Goal: Information Seeking & Learning: Learn about a topic

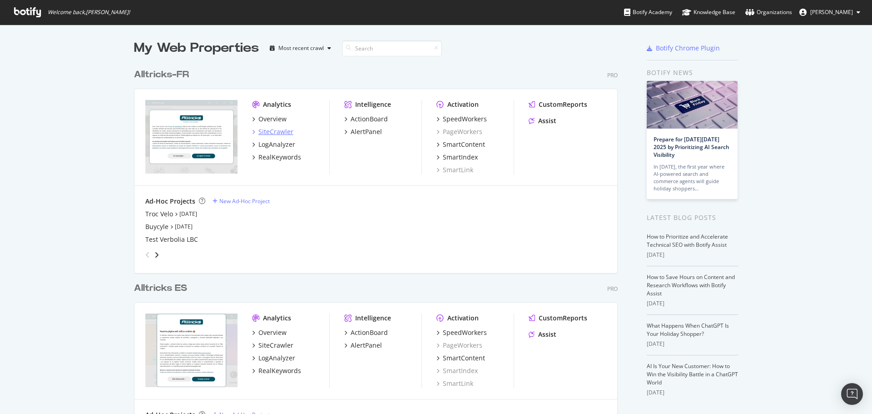
click at [271, 132] on div "SiteCrawler" at bounding box center [275, 131] width 35 height 9
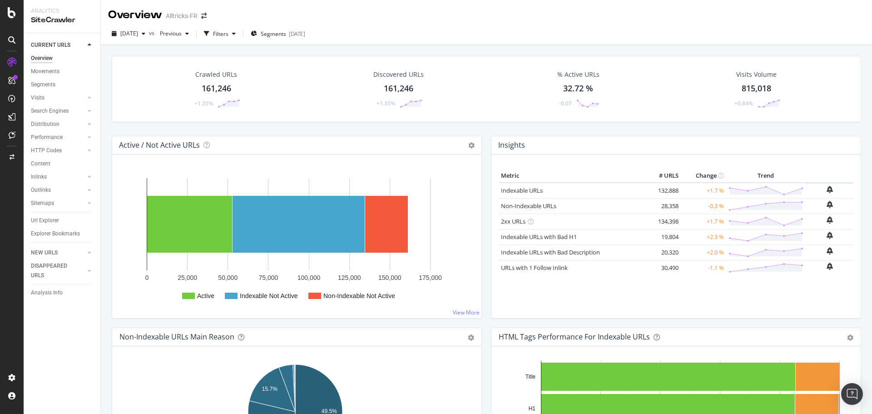
drag, startPoint x: 44, startPoint y: 222, endPoint x: 471, endPoint y: 4, distance: 479.6
click at [44, 222] on div "Url Explorer" at bounding box center [45, 221] width 28 height 10
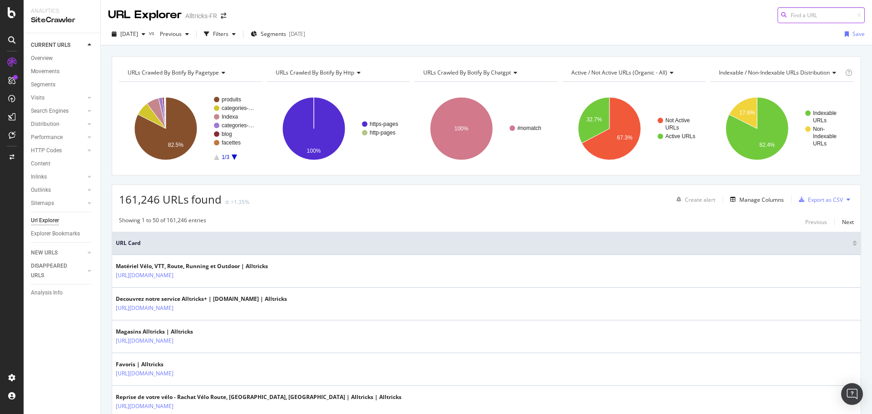
click at [795, 20] on input at bounding box center [820, 15] width 87 height 16
paste input "[URL][DOMAIN_NAME]"
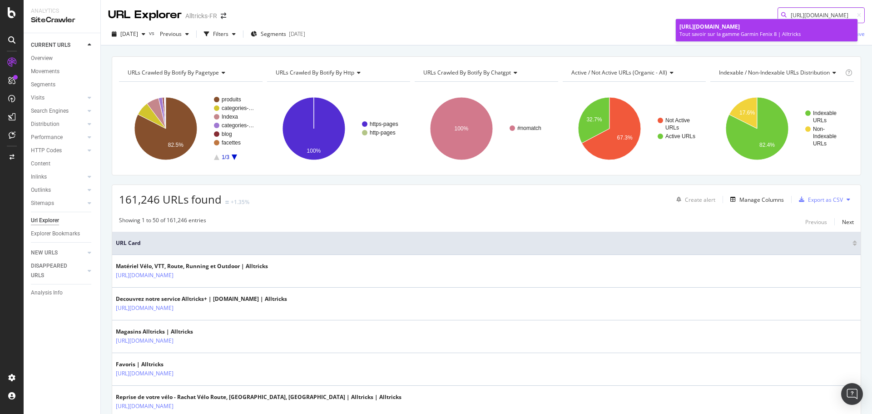
type input "[URL][DOMAIN_NAME]"
click at [744, 40] on link "[URL][DOMAIN_NAME] Tout savoir sur la gamme Garmin Fenix 8 | Alltricks" at bounding box center [767, 30] width 182 height 22
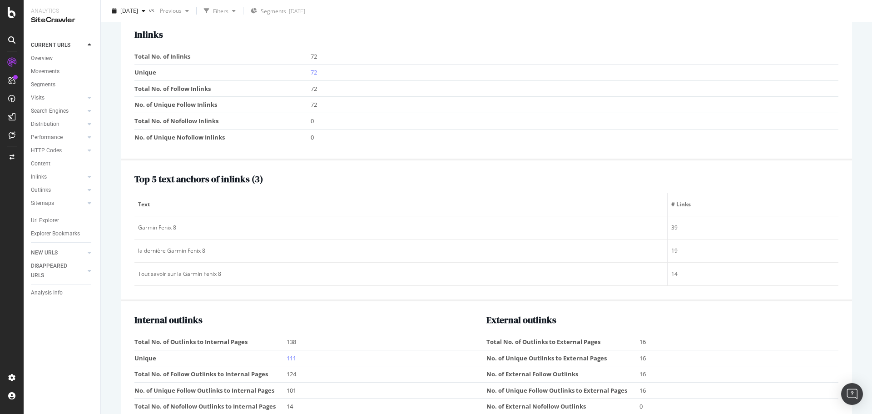
scroll to position [845, 0]
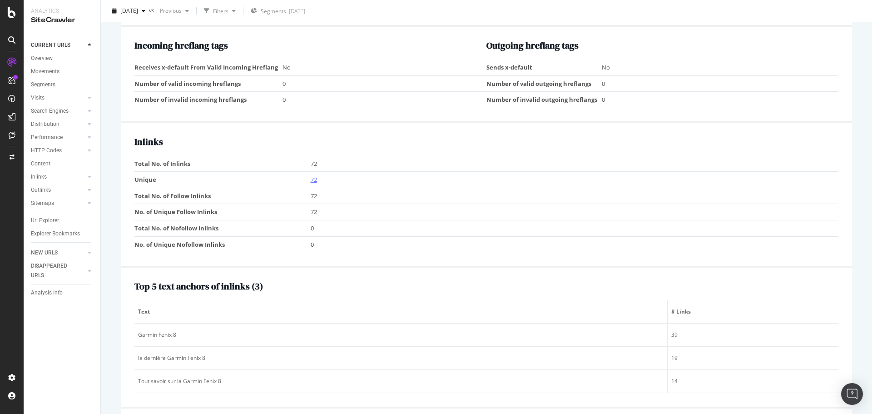
click at [311, 183] on link "72" at bounding box center [314, 179] width 6 height 8
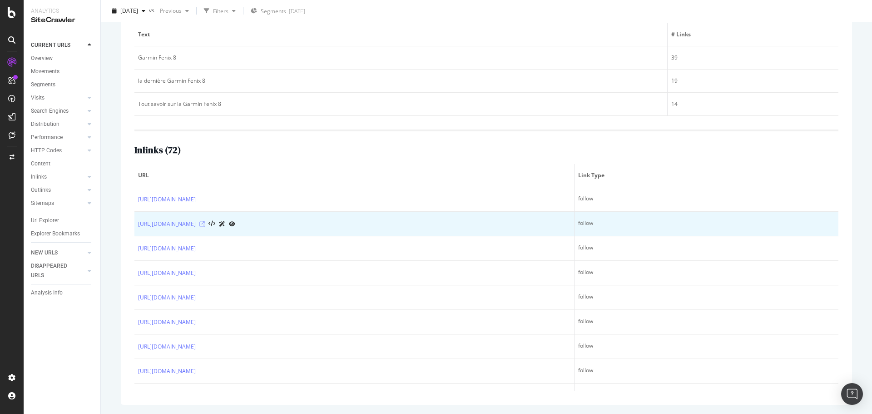
click at [205, 223] on icon at bounding box center [201, 223] width 5 height 5
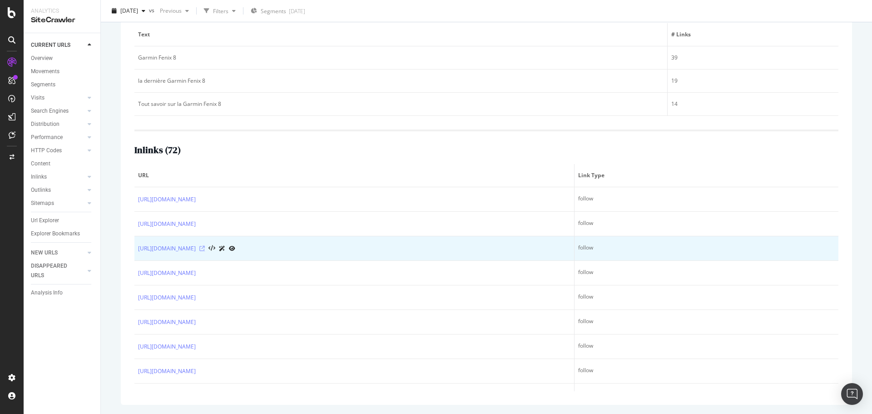
click at [205, 249] on icon at bounding box center [201, 248] width 5 height 5
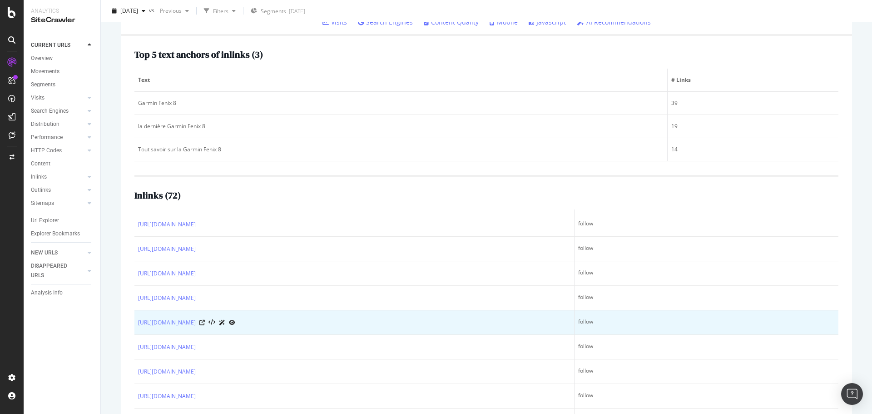
scroll to position [45, 0]
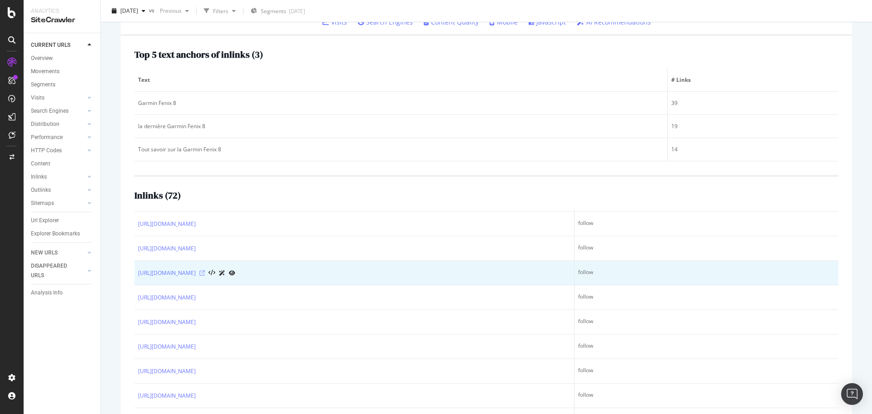
click at [205, 273] on icon at bounding box center [201, 272] width 5 height 5
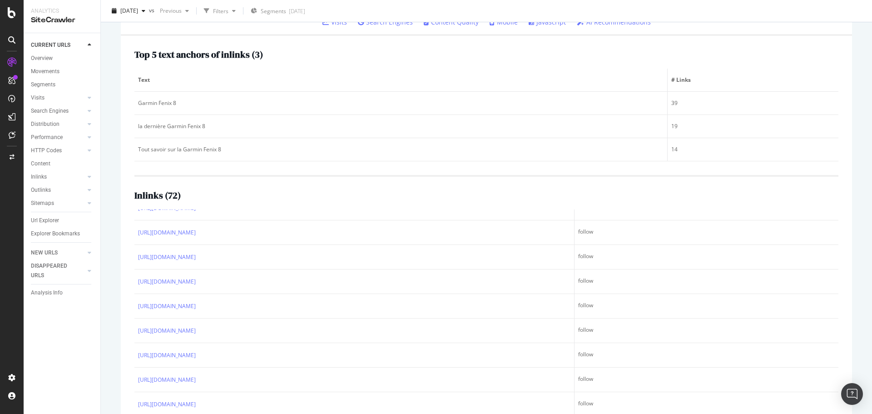
scroll to position [454, 0]
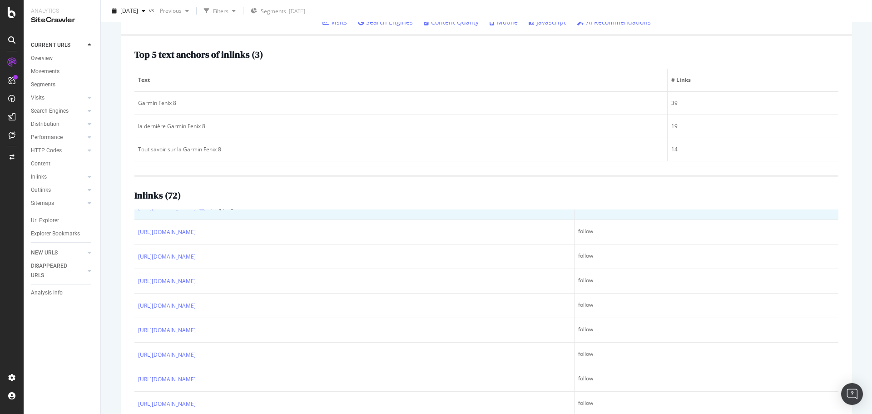
click at [205, 210] on icon at bounding box center [201, 207] width 5 height 5
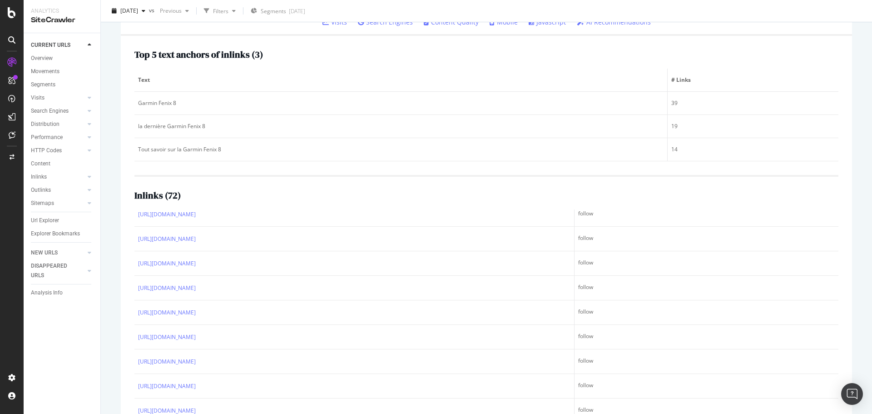
scroll to position [590, 0]
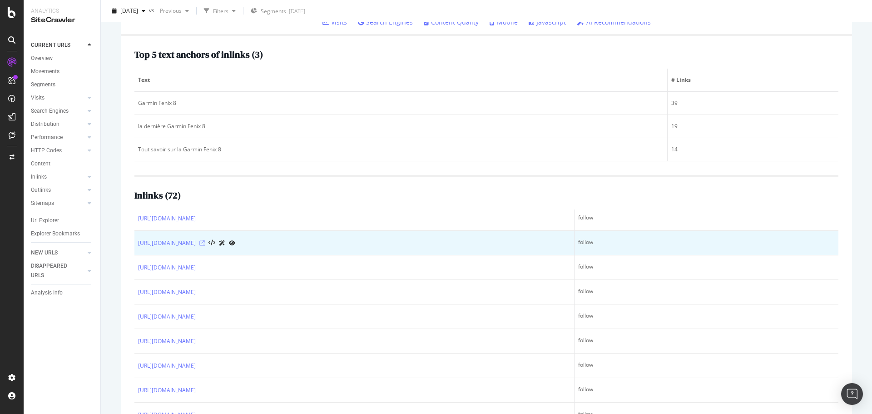
click at [205, 246] on icon at bounding box center [201, 242] width 5 height 5
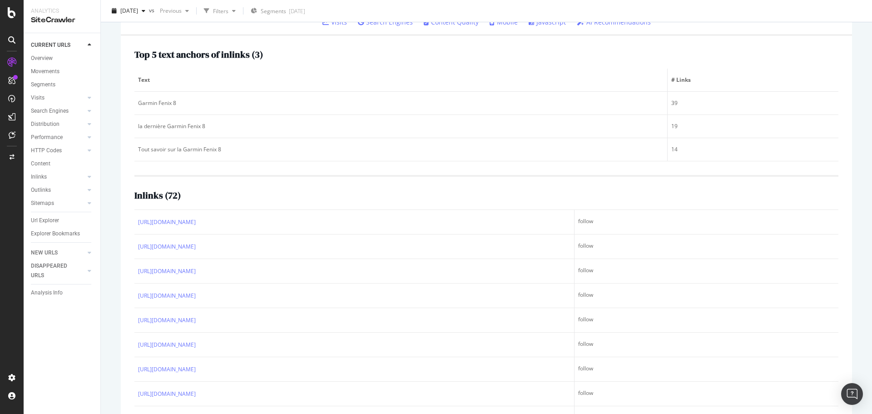
scroll to position [726, 0]
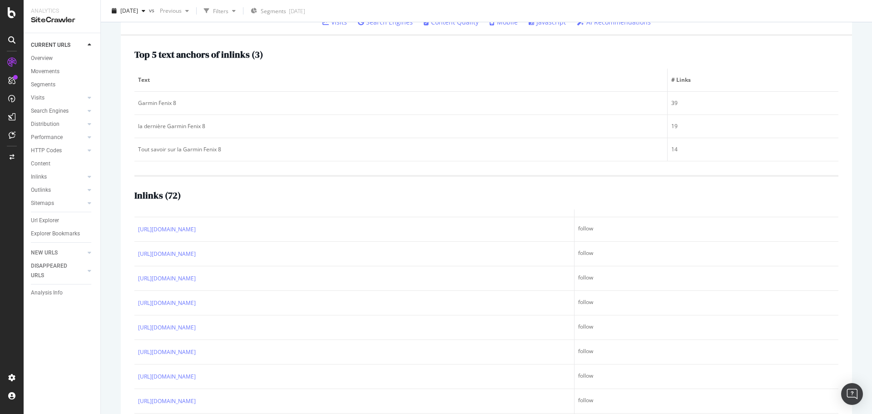
click at [205, 183] on icon at bounding box center [201, 180] width 5 height 5
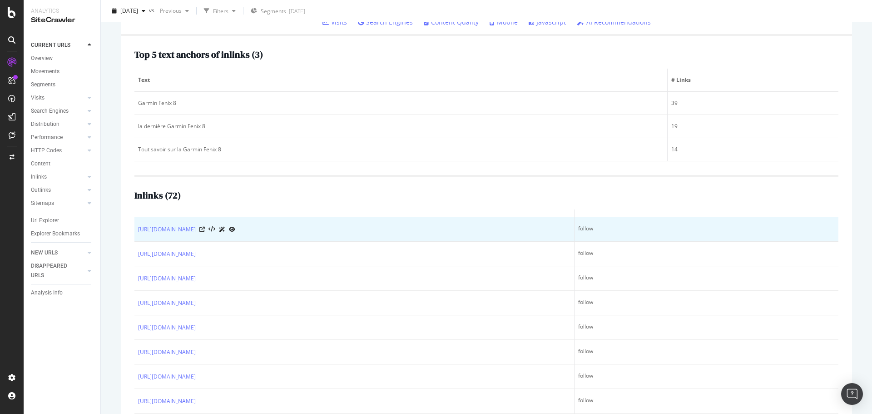
scroll to position [772, 0]
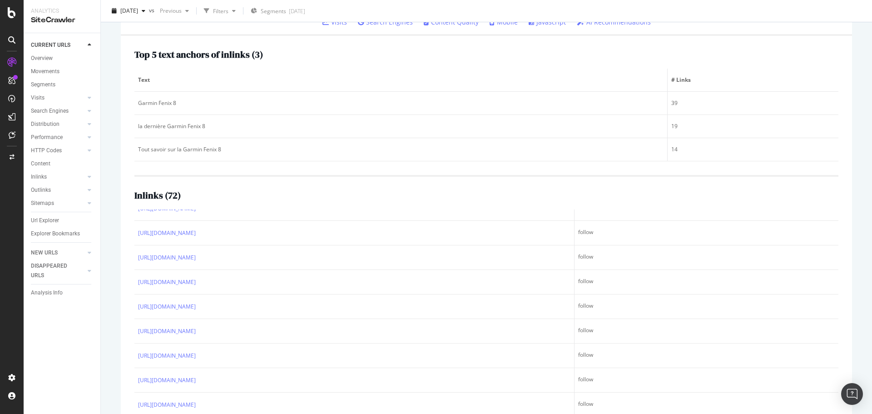
click at [205, 162] on icon at bounding box center [201, 159] width 5 height 5
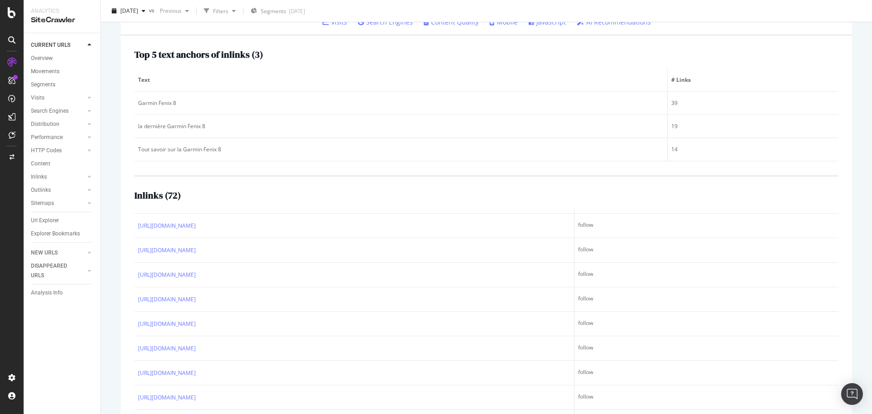
scroll to position [908, 0]
click at [205, 198] on icon at bounding box center [201, 194] width 5 height 5
click at [205, 180] on icon at bounding box center [201, 177] width 5 height 5
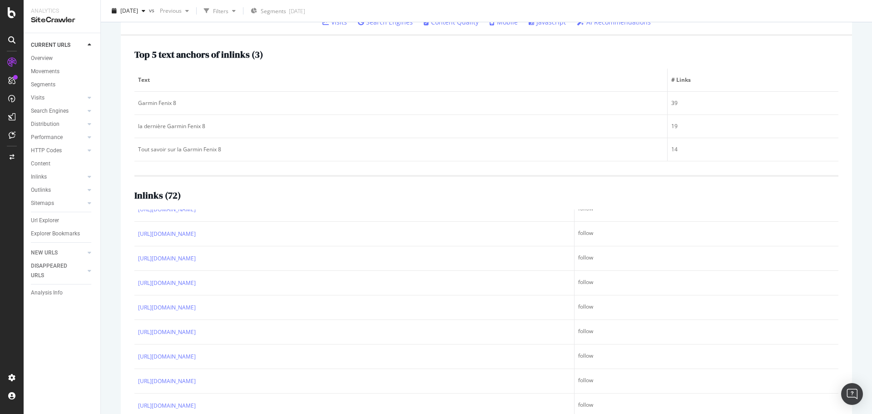
drag, startPoint x: 253, startPoint y: 308, endPoint x: 246, endPoint y: 312, distance: 7.7
click at [246, 197] on td "[URL][DOMAIN_NAME]" at bounding box center [354, 185] width 440 height 25
click at [205, 188] on icon at bounding box center [201, 184] width 5 height 5
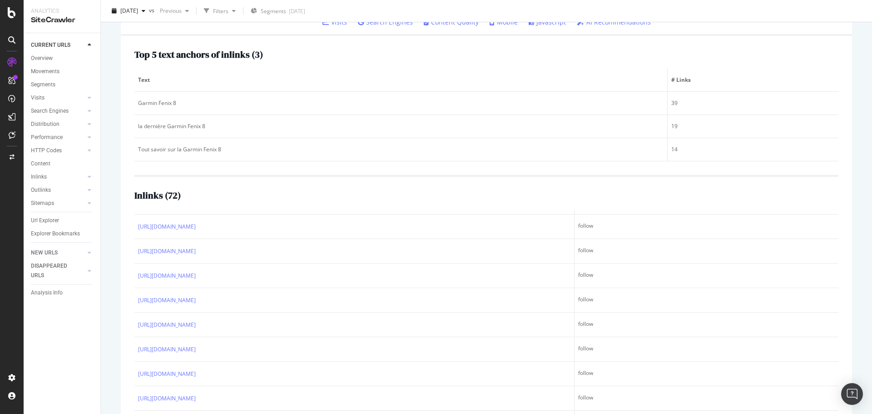
scroll to position [1135, 0]
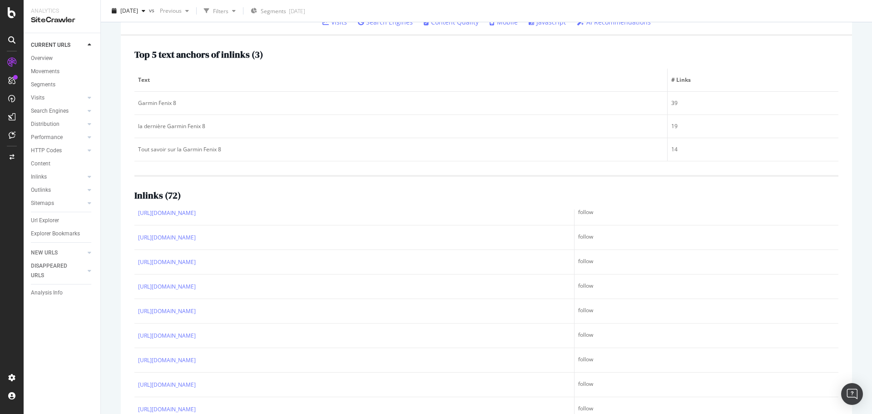
click at [205, 191] on icon at bounding box center [201, 188] width 5 height 5
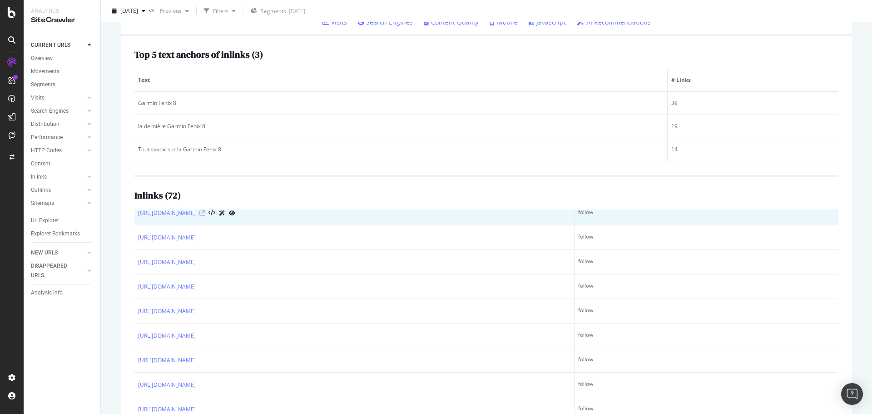
click at [205, 216] on icon at bounding box center [201, 212] width 5 height 5
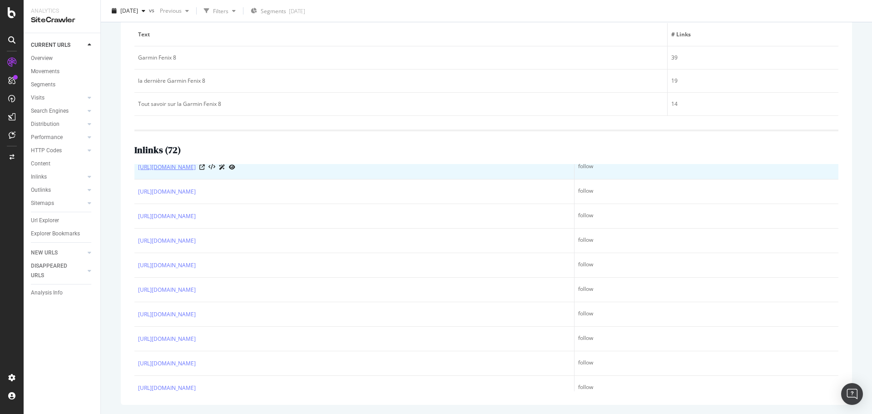
scroll to position [1317, 0]
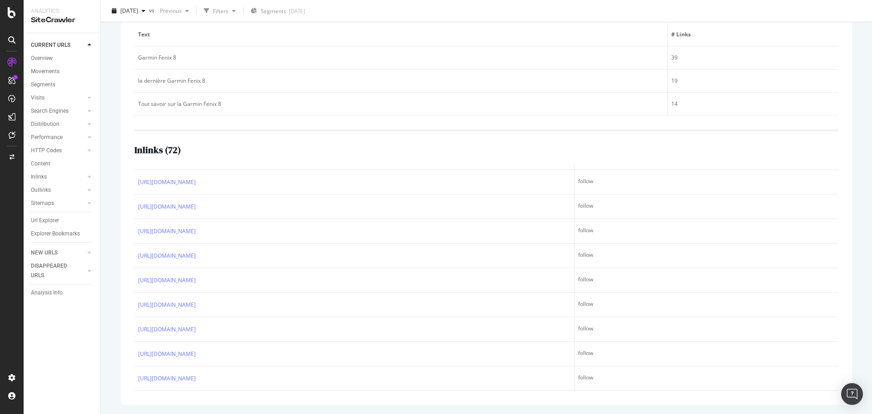
click at [205, 111] on icon at bounding box center [201, 108] width 5 height 5
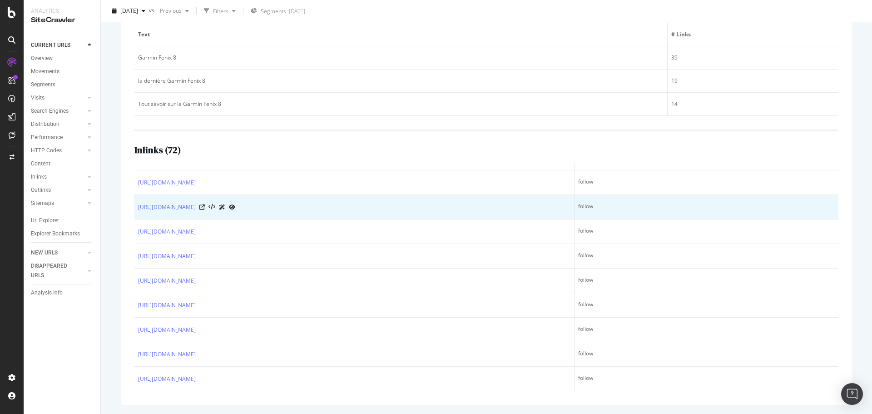
scroll to position [1682, 0]
